Goal: Transaction & Acquisition: Purchase product/service

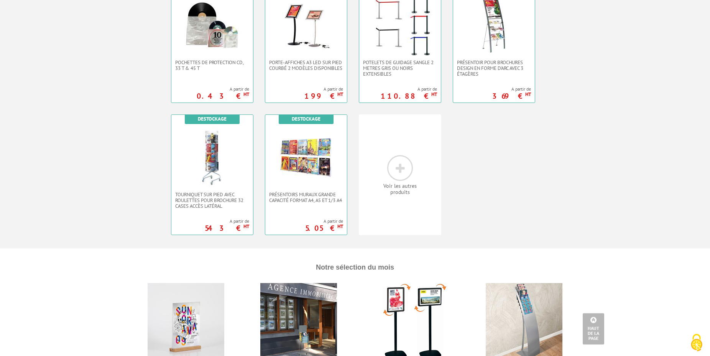
scroll to position [391, 0]
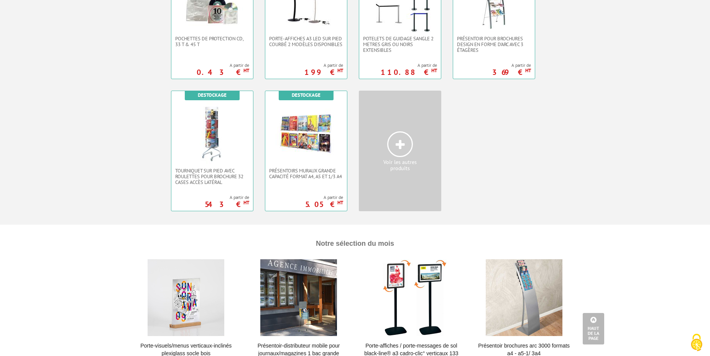
click at [399, 145] on icon at bounding box center [400, 145] width 9 height 12
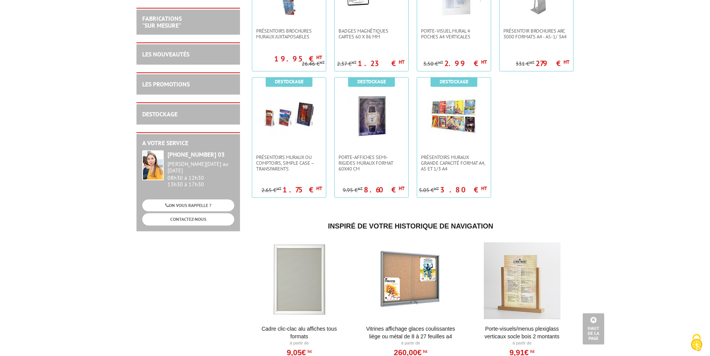
scroll to position [1369, 0]
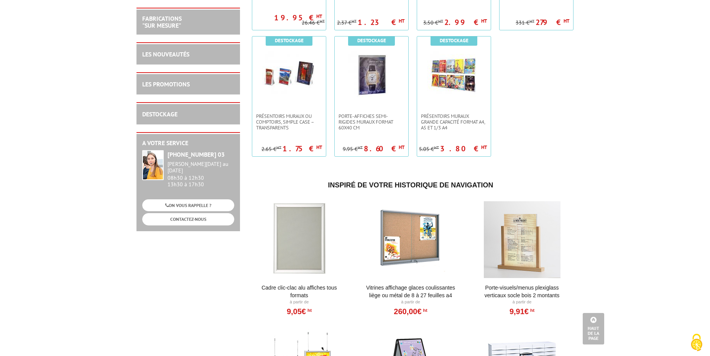
click at [301, 239] on div at bounding box center [299, 239] width 95 height 77
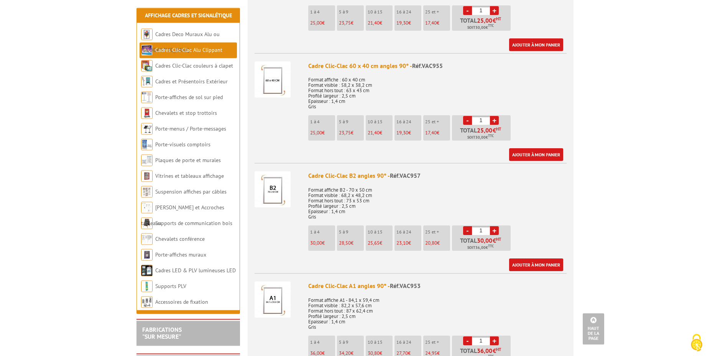
scroll to position [704, 0]
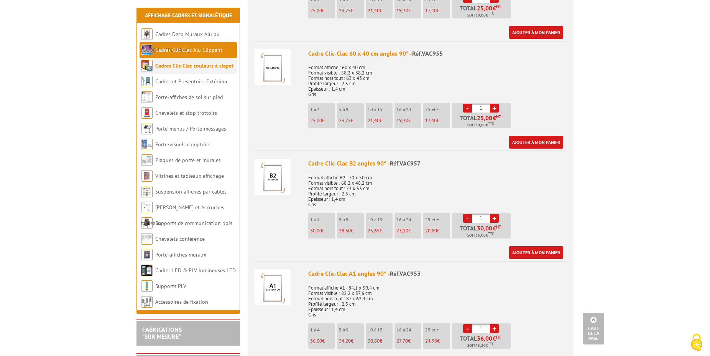
click at [196, 66] on link "Cadres Clic-Clac couleurs à clapet" at bounding box center [194, 65] width 78 height 7
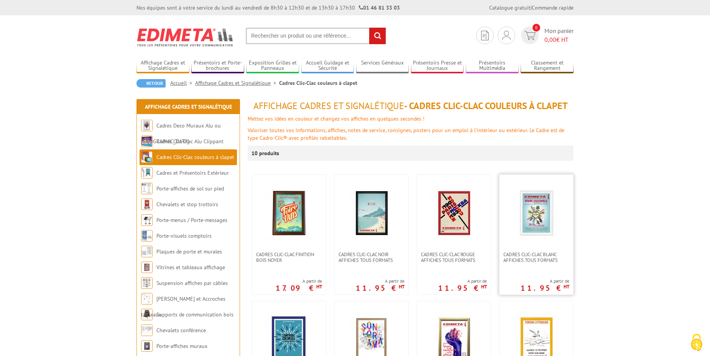
click at [529, 222] on img at bounding box center [537, 213] width 54 height 54
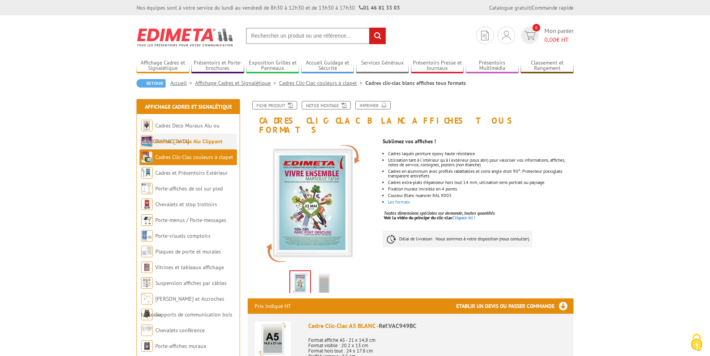
click at [173, 141] on link "Cadres Clic-Clac Alu Clippant" at bounding box center [188, 141] width 67 height 7
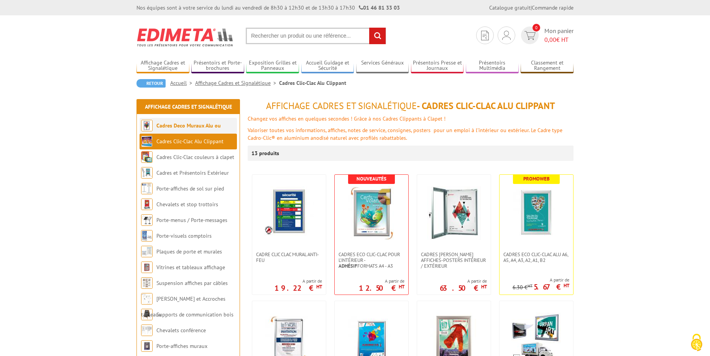
click at [178, 124] on link "Cadres Deco Muraux Alu ou [GEOGRAPHIC_DATA]" at bounding box center [181, 133] width 80 height 23
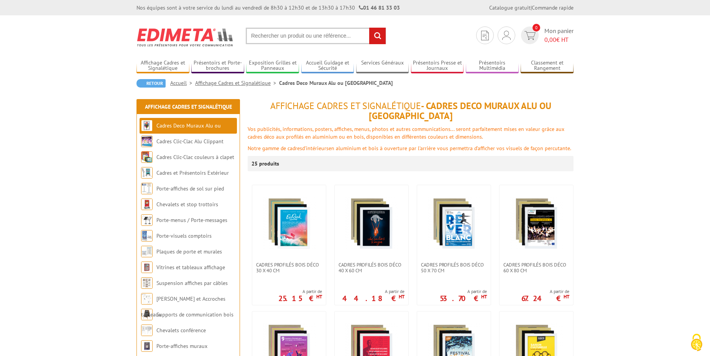
click at [256, 36] on input "text" at bounding box center [316, 36] width 140 height 16
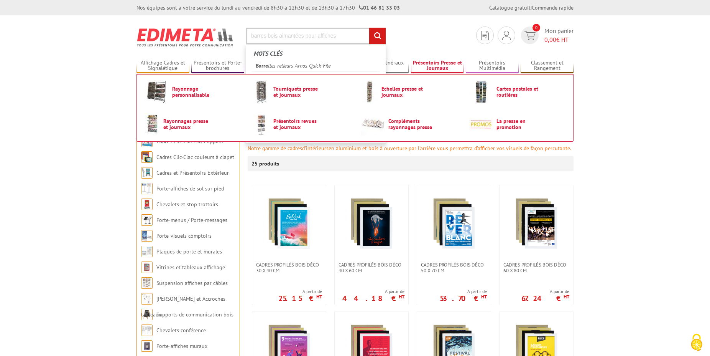
type input "barres bois aimantées pour affiches"
click at [369, 28] on input "rechercher" at bounding box center [377, 36] width 16 height 16
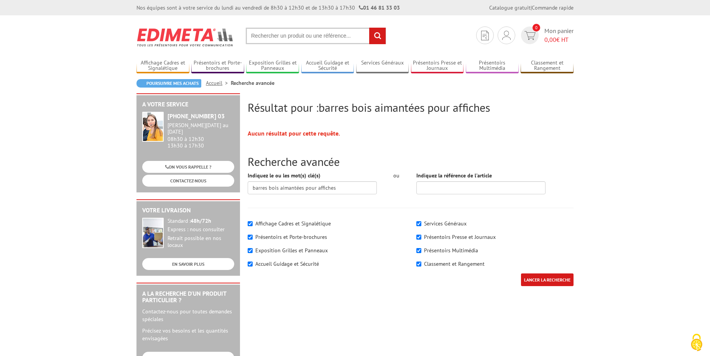
click at [292, 223] on label "Affichage Cadres et Signalétique" at bounding box center [293, 223] width 76 height 7
click at [253, 223] on input"] "Affichage Cadres et Signalétique" at bounding box center [250, 223] width 5 height 5
checkbox input"] "false"
click at [530, 277] on input "LANCER LA RECHERCHE" at bounding box center [547, 279] width 53 height 13
click at [531, 277] on input "LANCER LA RECHERCHE" at bounding box center [547, 279] width 53 height 13
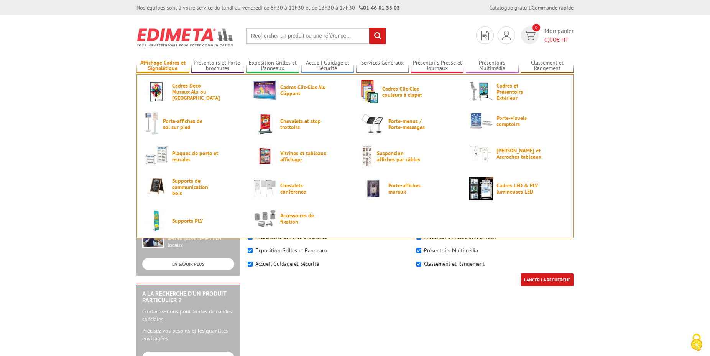
drag, startPoint x: 0, startPoint y: 0, endPoint x: 166, endPoint y: 64, distance: 177.6
click at [166, 64] on link "Affichage Cadres et Signalétique" at bounding box center [163, 65] width 53 height 13
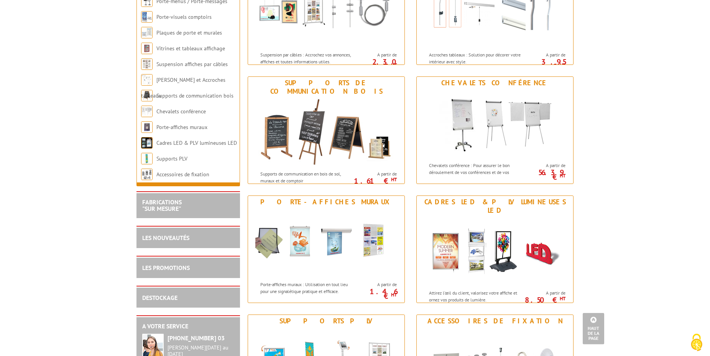
scroll to position [782, 0]
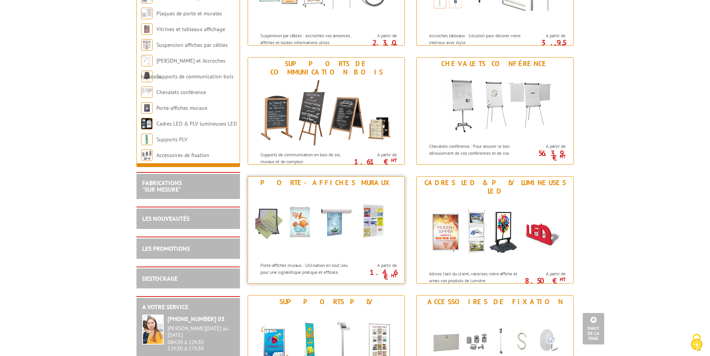
click at [310, 219] on img at bounding box center [326, 223] width 142 height 69
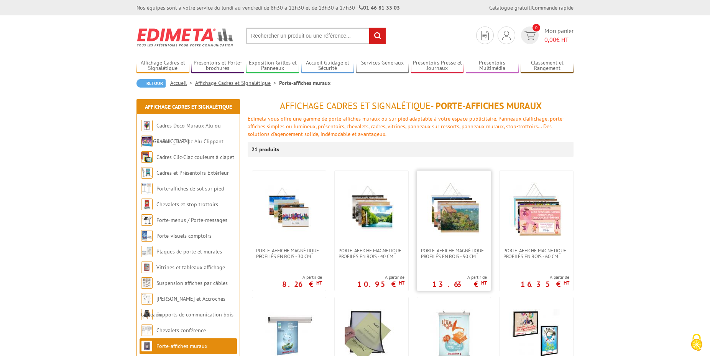
click at [455, 209] on img at bounding box center [454, 209] width 54 height 54
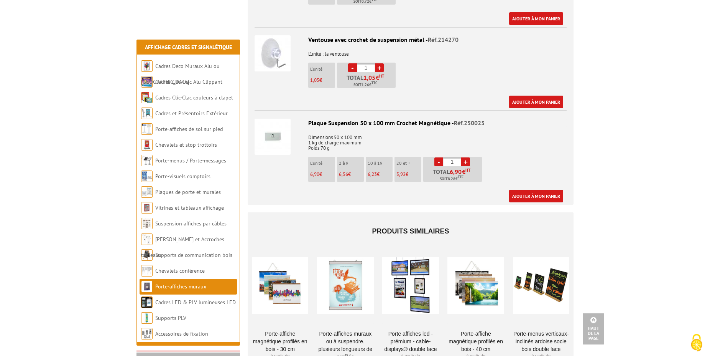
scroll to position [861, 0]
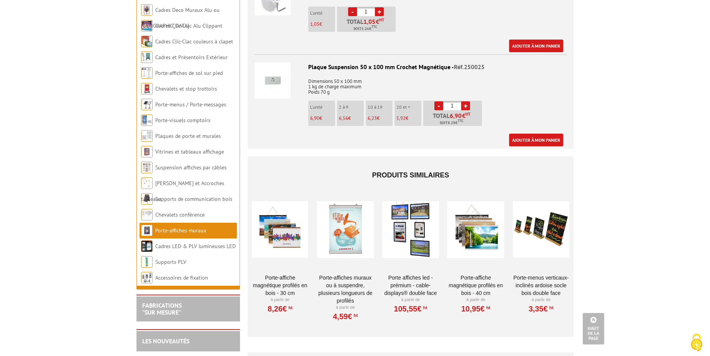
click at [343, 229] on div at bounding box center [345, 229] width 56 height 77
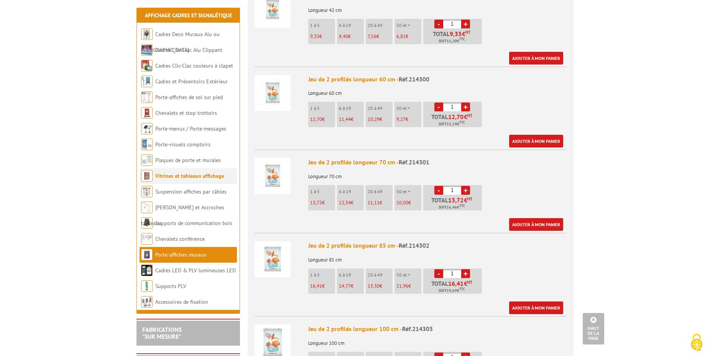
scroll to position [509, 0]
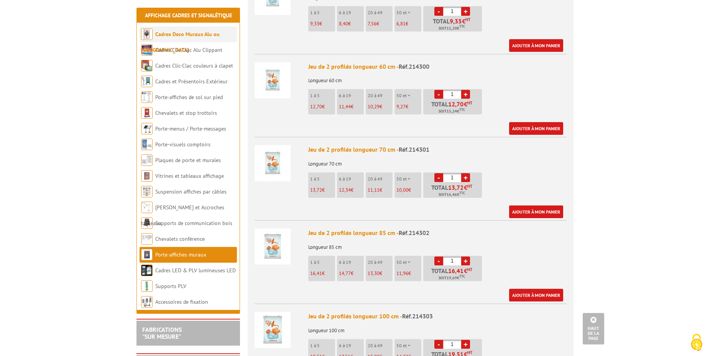
click at [171, 35] on link "Cadres Deco Muraux Alu ou [GEOGRAPHIC_DATA]" at bounding box center [180, 42] width 79 height 23
